Goal: Task Accomplishment & Management: Manage account settings

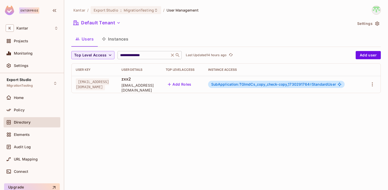
click at [172, 56] on icon at bounding box center [172, 55] width 5 height 5
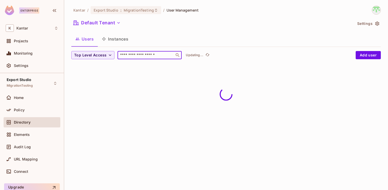
click at [172, 56] on input "text" at bounding box center [146, 55] width 54 height 5
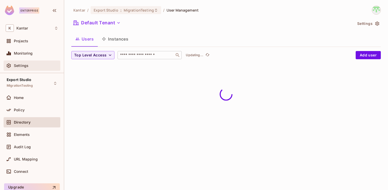
click at [39, 67] on div "Settings" at bounding box center [36, 66] width 44 height 4
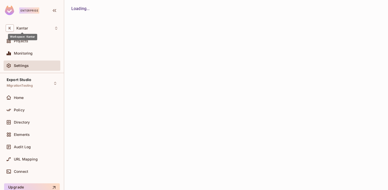
click at [26, 39] on div "Workspace: Kantar" at bounding box center [22, 37] width 29 height 6
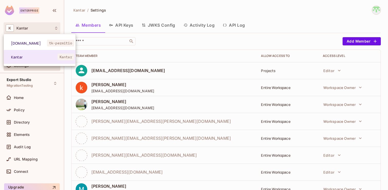
click at [150, 56] on div at bounding box center [194, 95] width 388 height 190
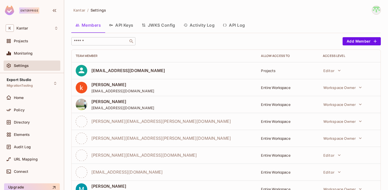
click at [117, 44] on input "text" at bounding box center [100, 41] width 54 height 5
click at [361, 42] on button "Add Member" at bounding box center [362, 41] width 38 height 8
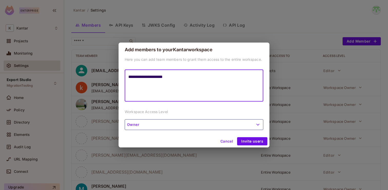
type textarea "**********"
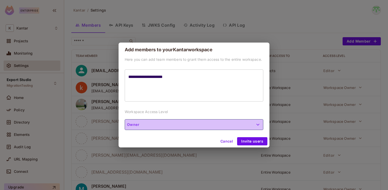
click at [247, 125] on button "Owner" at bounding box center [194, 124] width 139 height 11
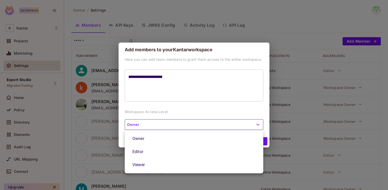
click at [202, 167] on li "Viewer" at bounding box center [194, 164] width 139 height 13
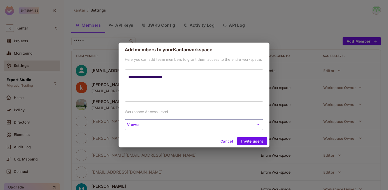
click at [197, 128] on button "Viewer" at bounding box center [194, 124] width 139 height 11
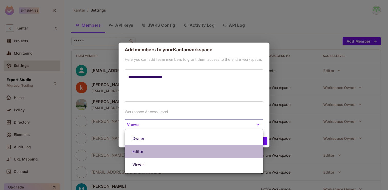
click at [183, 153] on li "Editor" at bounding box center [194, 151] width 139 height 13
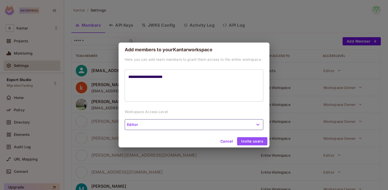
click at [250, 141] on button "Invite users" at bounding box center [252, 141] width 30 height 8
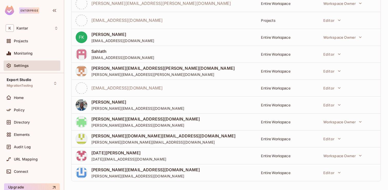
scroll to position [375, 0]
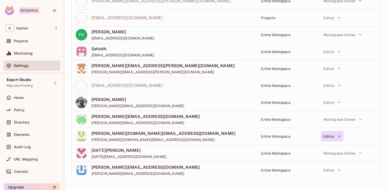
click at [331, 137] on button "Editor" at bounding box center [332, 136] width 22 height 10
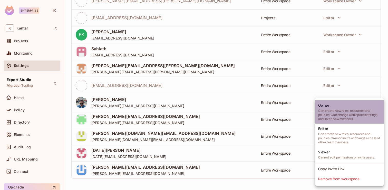
click at [338, 109] on span "Can create new roles, resources and policies. Can change workspace settings and…" at bounding box center [349, 115] width 63 height 12
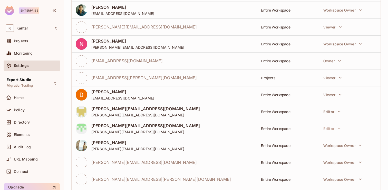
scroll to position [121, 0]
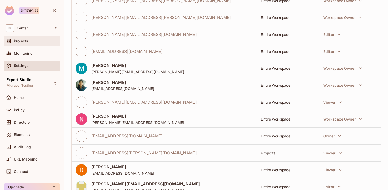
click at [46, 42] on div "Projects" at bounding box center [36, 41] width 44 height 4
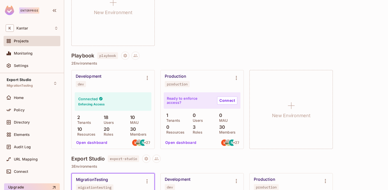
scroll to position [395, 0]
